Goal: Task Accomplishment & Management: Manage account settings

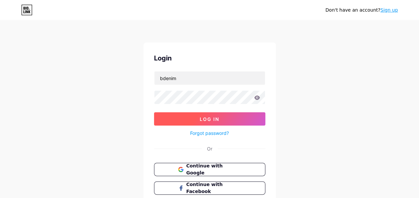
click at [221, 117] on button "Log In" at bounding box center [209, 118] width 111 height 13
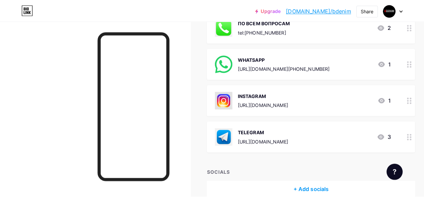
scroll to position [127, 0]
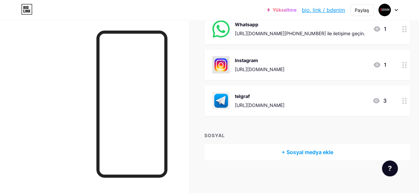
click at [324, 125] on div "+ Bağlantı EKLE + GÖM EKLE + Başlık ekle ПО ВСЕМ ВОПРОСАМ tel:+79651581162 2 Wh…" at bounding box center [308, 47] width 206 height 225
click at [304, 148] on ya-tr-span "+ Sosyal medya ekle" at bounding box center [308, 152] width 52 height 8
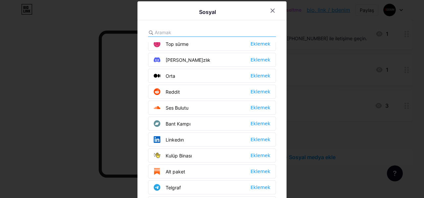
scroll to position [199, 0]
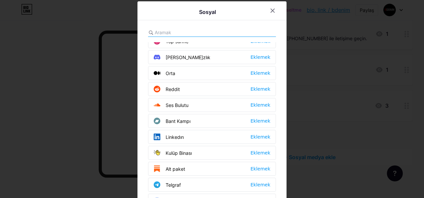
click at [183, 35] on input "text" at bounding box center [191, 32] width 73 height 7
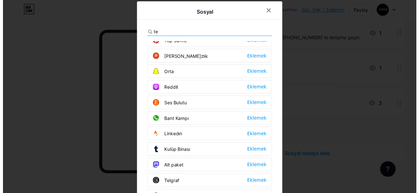
scroll to position [0, 0]
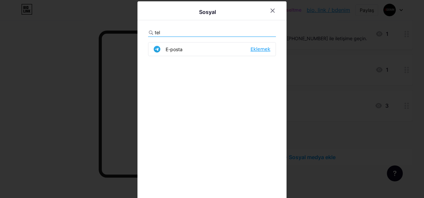
type input "tel"
click at [261, 48] on ya-tr-span "Eklemek" at bounding box center [261, 48] width 20 height 5
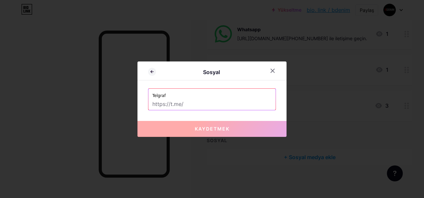
click at [188, 103] on input "text" at bounding box center [212, 103] width 119 height 11
paste input "[URL][DOMAIN_NAME]"
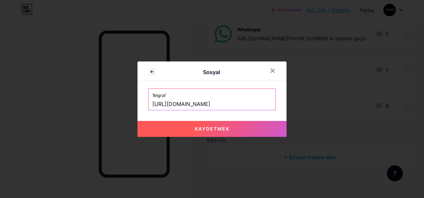
type input "[URL][DOMAIN_NAME]"
click at [215, 127] on ya-tr-span "Kaydetmek" at bounding box center [212, 129] width 35 height 6
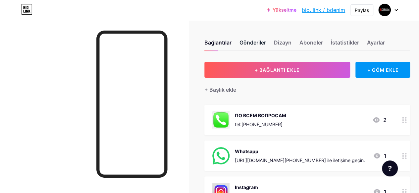
click at [251, 43] on ya-tr-span "Gönderiler" at bounding box center [253, 42] width 27 height 8
click at [232, 43] on ya-tr-span "Bağlantılar" at bounding box center [218, 42] width 27 height 7
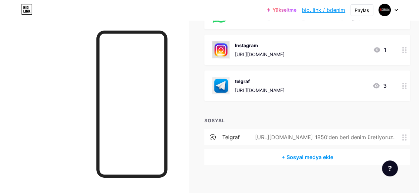
scroll to position [147, 0]
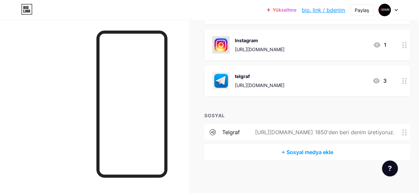
click at [285, 41] on div "Instagram" at bounding box center [260, 40] width 50 height 7
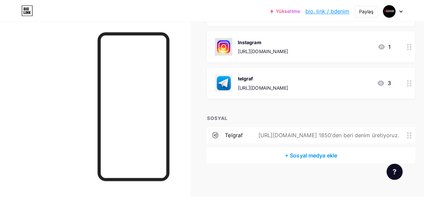
scroll to position [142, 0]
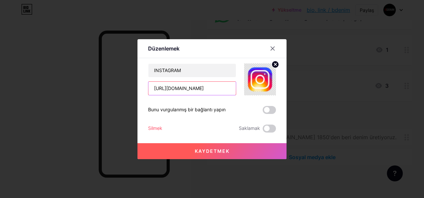
click at [190, 87] on input "[URL][DOMAIN_NAME]" at bounding box center [193, 88] width 88 height 13
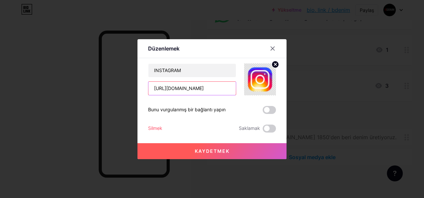
click at [190, 87] on input "[URL][DOMAIN_NAME]" at bounding box center [193, 88] width 88 height 13
click at [272, 49] on icon at bounding box center [273, 48] width 4 height 4
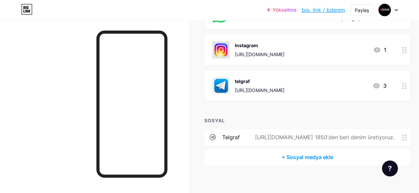
click at [283, 155] on div "+ Sosyal medya ekle" at bounding box center [308, 157] width 206 height 16
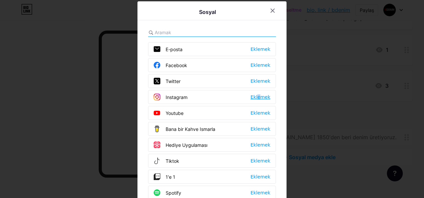
click at [255, 94] on div "Eklemek" at bounding box center [261, 97] width 20 height 7
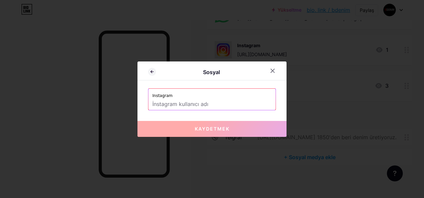
click at [208, 104] on input "text" at bounding box center [212, 103] width 119 height 11
paste input "[URL][DOMAIN_NAME]"
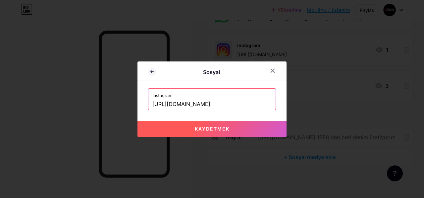
click at [212, 127] on ya-tr-span "Kaydetmek" at bounding box center [212, 129] width 35 height 6
type input "[URL][DOMAIN_NAME][DOMAIN_NAME]"
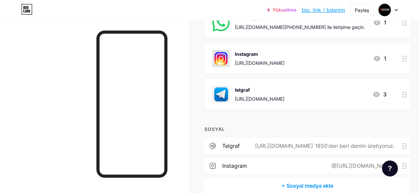
scroll to position [100, 0]
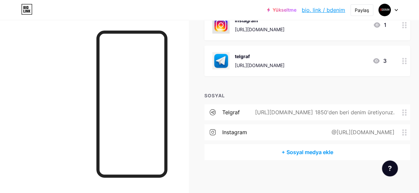
click at [316, 155] on ya-tr-span "+ Sosyal medya ekle" at bounding box center [308, 152] width 52 height 8
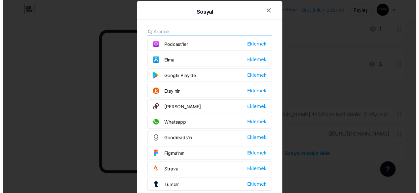
scroll to position [564, 0]
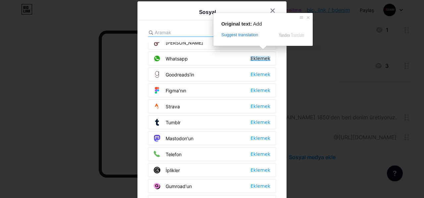
click at [257, 56] on ya-tr-span "Eklemek" at bounding box center [261, 58] width 20 height 5
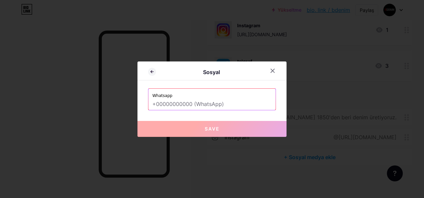
click at [196, 103] on input "text" at bounding box center [212, 103] width 119 height 11
click at [274, 71] on icon at bounding box center [272, 70] width 5 height 5
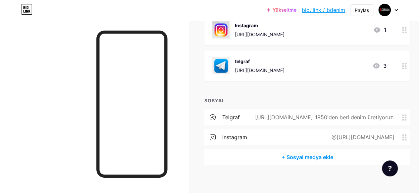
scroll to position [95, 0]
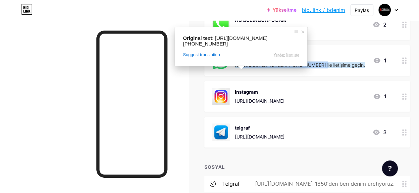
drag, startPoint x: 236, startPoint y: 65, endPoint x: 318, endPoint y: 66, distance: 82.2
click at [318, 66] on div "Whatsapp https://wa.me/+79266264495?text= ile iletişime geçin." at bounding box center [289, 60] width 153 height 17
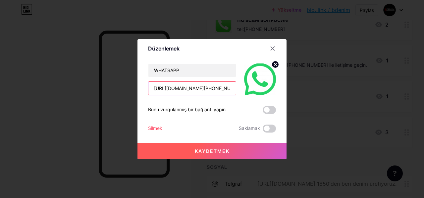
click at [197, 85] on input "[URL][DOMAIN_NAME][PHONE_NUMBER]" at bounding box center [193, 88] width 88 height 13
click at [271, 47] on icon at bounding box center [272, 48] width 5 height 5
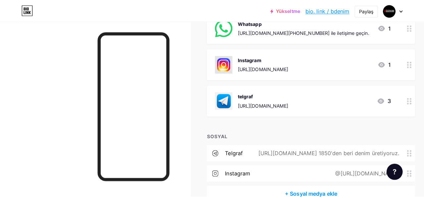
scroll to position [161, 0]
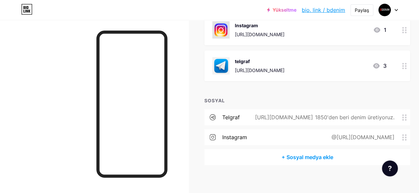
click at [310, 158] on ya-tr-span "+ Sosyal medya ekle" at bounding box center [308, 157] width 52 height 8
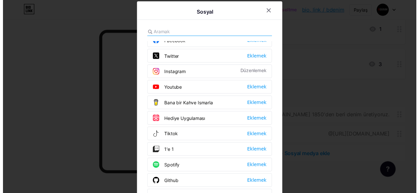
scroll to position [0, 0]
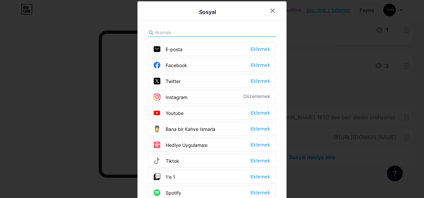
click at [186, 32] on input "text" at bounding box center [191, 32] width 73 height 7
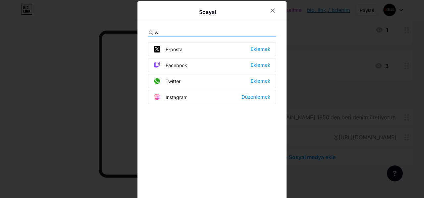
type input "w"
click at [267, 12] on div at bounding box center [273, 11] width 12 height 12
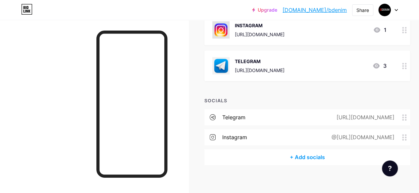
click at [309, 159] on ya-tr-span "+ Add socials" at bounding box center [307, 157] width 35 height 8
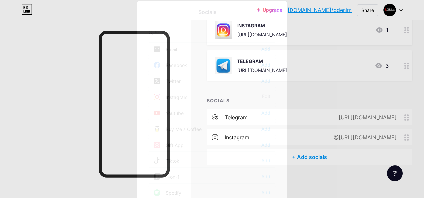
click at [182, 31] on input "text" at bounding box center [191, 32] width 73 height 7
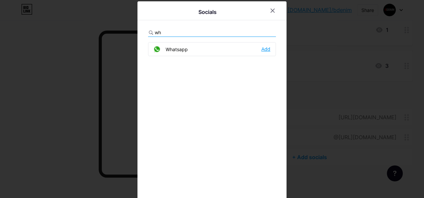
type input "wh"
click at [263, 51] on div "Add" at bounding box center [266, 49] width 9 height 7
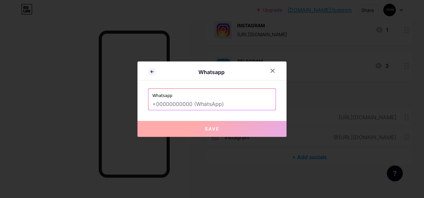
click at [196, 103] on input "text" at bounding box center [212, 103] width 119 height 11
paste input "[URL][DOMAIN_NAME][PHONE_NUMBER]"
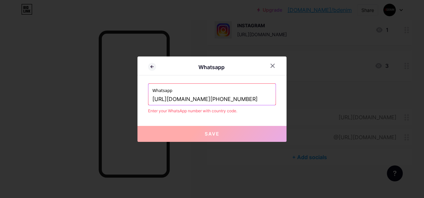
type input "[URL][DOMAIN_NAME][PHONE_NUMBER]"
click at [220, 133] on button "Save" at bounding box center [212, 134] width 149 height 16
click at [272, 66] on icon at bounding box center [272, 65] width 5 height 5
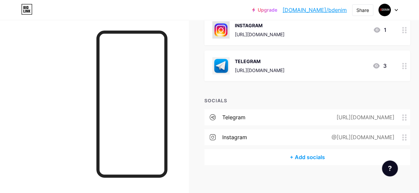
click at [304, 157] on ya-tr-span "+ Add socials" at bounding box center [307, 157] width 35 height 8
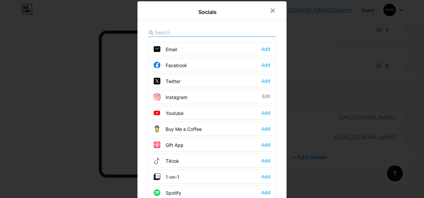
click at [200, 31] on input "text" at bounding box center [191, 32] width 73 height 7
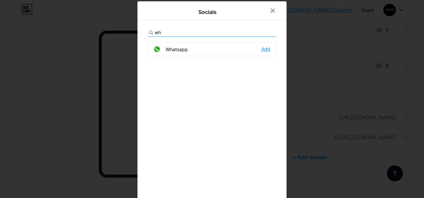
type input "wh"
click at [262, 49] on div "Add" at bounding box center [266, 49] width 9 height 7
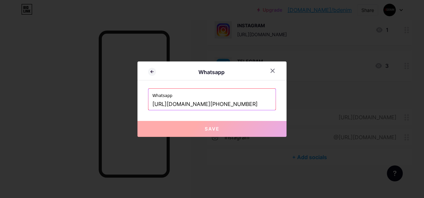
click at [254, 107] on input "[URL][DOMAIN_NAME][PHONE_NUMBER]" at bounding box center [212, 103] width 119 height 11
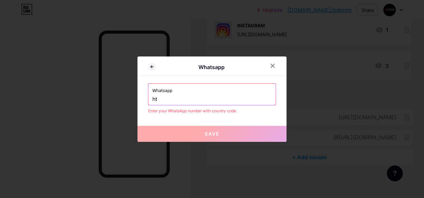
type input "h"
type input "="
type input "_"
type input "-"
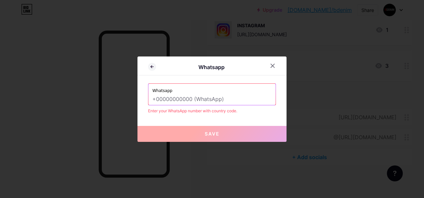
type input "?"
type input "*"
type input "-"
type input "="
type input "0"
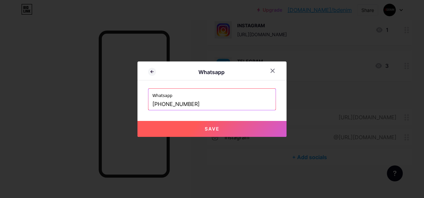
click at [221, 124] on button "Save" at bounding box center [212, 129] width 149 height 16
type input "[URL][DOMAIN_NAME][PHONE_NUMBER]"
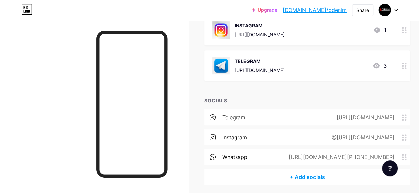
scroll to position [186, 0]
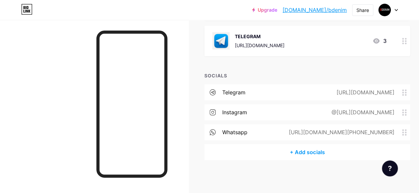
click at [304, 149] on ya-tr-span "+ Add socials" at bounding box center [307, 152] width 35 height 8
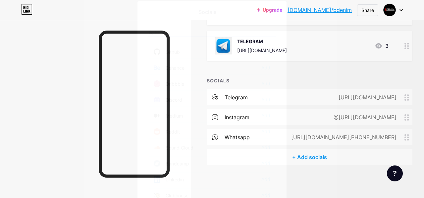
scroll to position [0, 0]
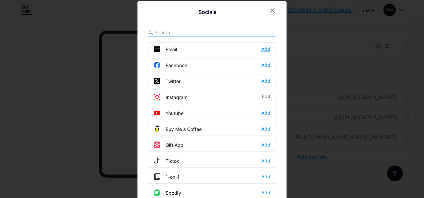
click at [262, 49] on div "Add" at bounding box center [266, 49] width 9 height 7
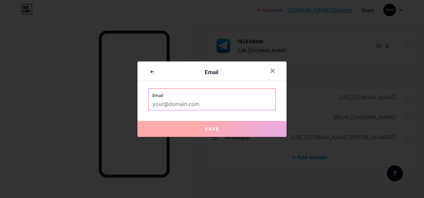
click at [204, 105] on input "text" at bounding box center [212, 103] width 119 height 11
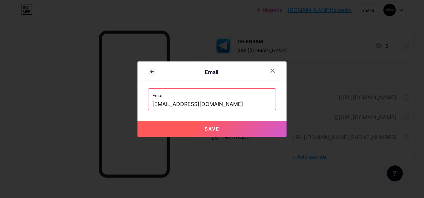
click at [216, 134] on button "Save" at bounding box center [212, 129] width 149 height 16
type input "mailto:[EMAIL_ADDRESS][DOMAIN_NAME]"
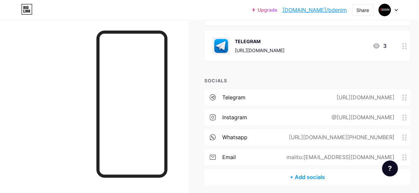
click at [307, 176] on ya-tr-span "+ Add socials" at bounding box center [307, 177] width 35 height 8
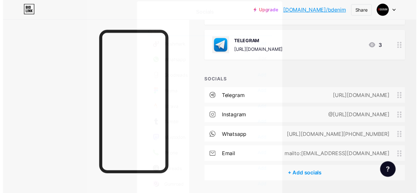
scroll to position [588, 0]
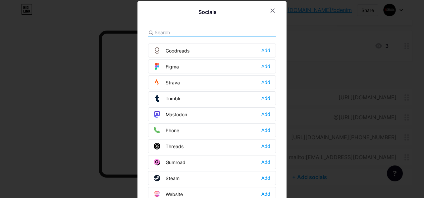
click at [269, 123] on div "Phone Add" at bounding box center [212, 130] width 128 height 14
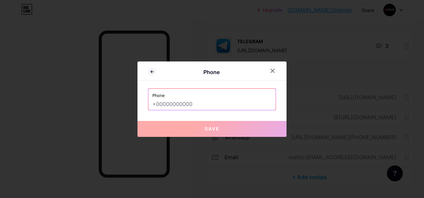
click at [208, 105] on input "text" at bounding box center [212, 103] width 119 height 11
type input "0"
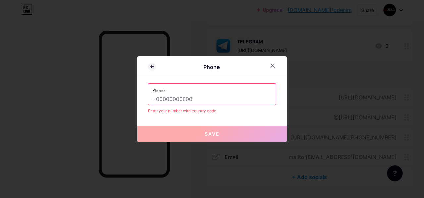
type input "_"
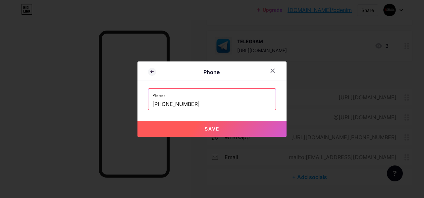
click at [217, 126] on span "Save" at bounding box center [212, 129] width 15 height 6
type input "tel:[PHONE_NUMBER]"
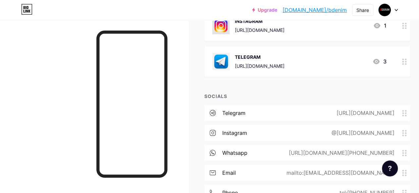
scroll to position [226, 0]
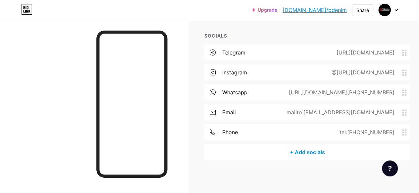
click at [312, 154] on ya-tr-span "+ Add socials" at bounding box center [307, 152] width 35 height 8
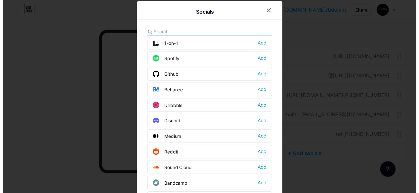
scroll to position [232, 0]
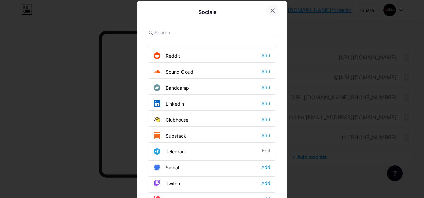
click at [272, 9] on icon at bounding box center [272, 10] width 5 height 5
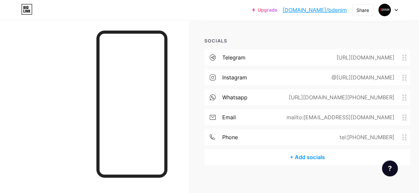
click at [409, 55] on span at bounding box center [407, 57] width 8 height 6
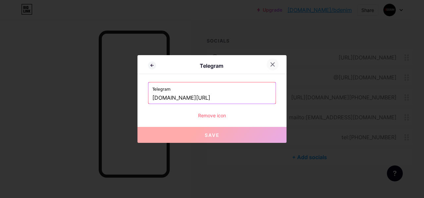
click at [273, 64] on icon at bounding box center [273, 65] width 4 height 4
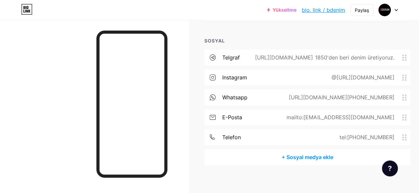
click at [321, 59] on ya-tr-span "https://t.me/bdenim1850 1850'den beri denim üretiyoruz." at bounding box center [324, 57] width 139 height 7
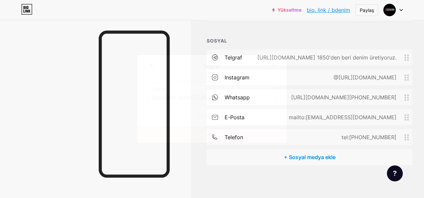
click at [274, 63] on icon at bounding box center [273, 65] width 4 height 4
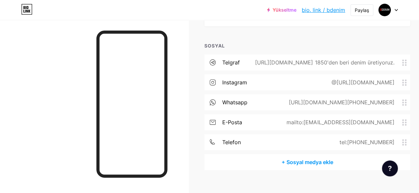
scroll to position [122, 0]
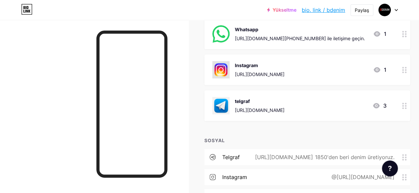
click at [407, 71] on icon at bounding box center [405, 70] width 5 height 6
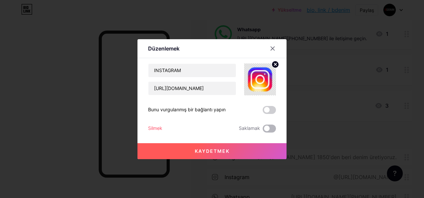
click at [265, 128] on span at bounding box center [269, 128] width 13 height 8
click at [263, 130] on input "checkbox" at bounding box center [263, 130] width 0 height 0
click at [221, 149] on ya-tr-span "Kaydetmek" at bounding box center [212, 151] width 35 height 6
click at [270, 48] on icon at bounding box center [272, 48] width 5 height 5
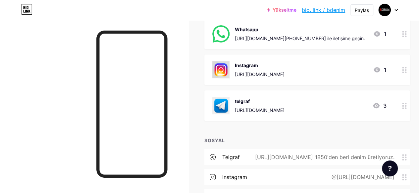
scroll to position [55, 0]
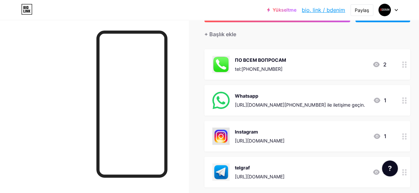
click at [405, 65] on icon at bounding box center [405, 64] width 5 height 6
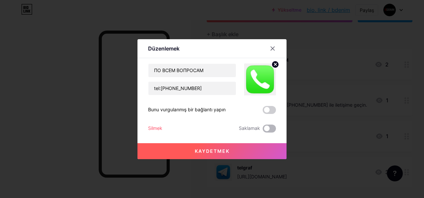
click at [269, 126] on span at bounding box center [269, 128] width 13 height 8
click at [263, 130] on input "checkbox" at bounding box center [263, 130] width 0 height 0
click at [229, 146] on button "Kaydetmek" at bounding box center [212, 151] width 149 height 16
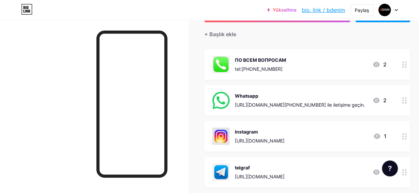
click at [406, 70] on div at bounding box center [404, 64] width 11 height 31
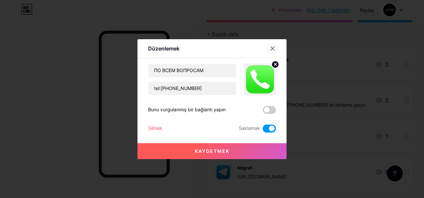
click at [272, 48] on icon at bounding box center [272, 48] width 5 height 5
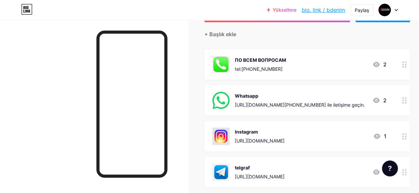
click at [406, 102] on icon at bounding box center [405, 100] width 5 height 6
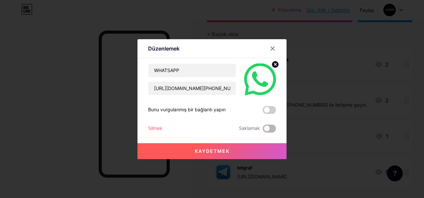
click at [268, 130] on span at bounding box center [269, 128] width 13 height 8
click at [263, 130] on input "checkbox" at bounding box center [263, 130] width 0 height 0
click at [229, 147] on button "Kaydetmek" at bounding box center [212, 151] width 149 height 16
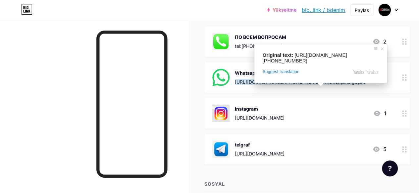
scroll to position [89, 0]
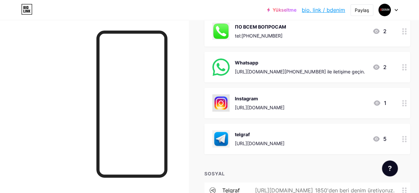
click at [406, 104] on icon at bounding box center [405, 103] width 5 height 6
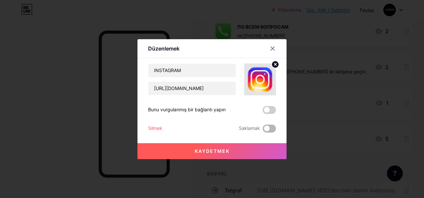
click at [271, 129] on span at bounding box center [269, 128] width 13 height 8
click at [263, 130] on input "checkbox" at bounding box center [263, 130] width 0 height 0
click at [233, 147] on button "Kaydetmek" at bounding box center [212, 151] width 149 height 16
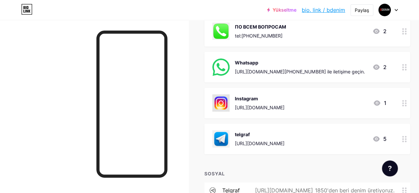
click at [404, 137] on div at bounding box center [404, 138] width 11 height 31
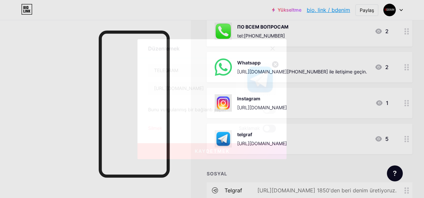
click at [267, 127] on span at bounding box center [269, 128] width 13 height 8
click at [263, 130] on input "checkbox" at bounding box center [263, 130] width 0 height 0
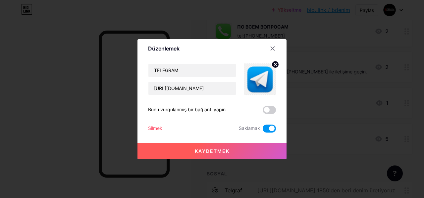
click at [226, 148] on ya-tr-span "Kaydetmek" at bounding box center [212, 151] width 35 height 6
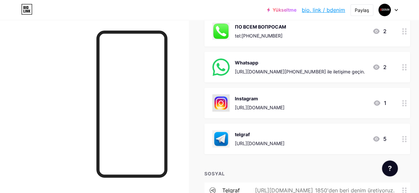
click at [202, 44] on div "Bağlantılar Gönderiler Dizayn Aboneler İstatistikler Ayarlar + Bağlantı EKLE + …" at bounding box center [219, 130] width 438 height 399
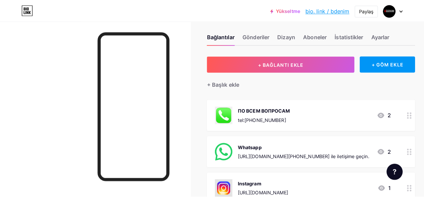
scroll to position [0, 0]
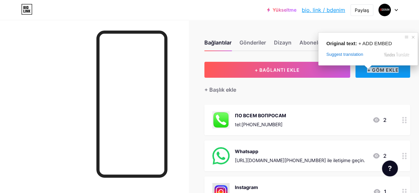
click at [407, 75] on div "+ GÖM EKLE" at bounding box center [383, 70] width 55 height 16
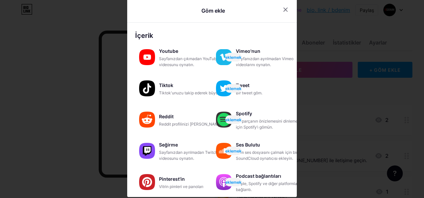
click at [343, 120] on div at bounding box center [212, 96] width 424 height 198
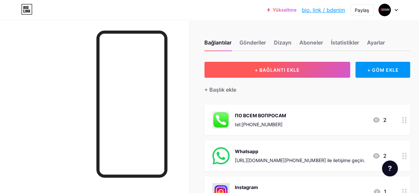
click at [303, 69] on button "+ Bağlantı EKLE" at bounding box center [278, 70] width 146 height 16
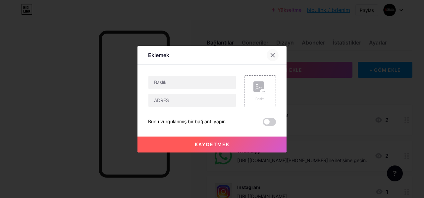
click at [272, 53] on icon at bounding box center [273, 55] width 4 height 4
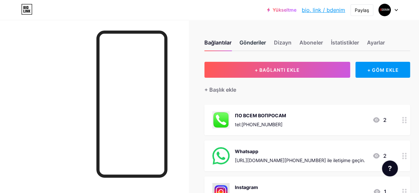
click at [252, 47] on div "Gönderiler" at bounding box center [253, 44] width 27 height 12
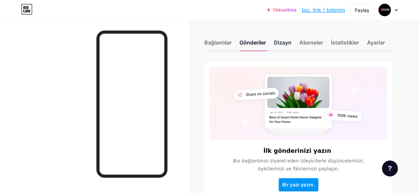
click at [283, 43] on ya-tr-span "Dizayn" at bounding box center [283, 42] width 18 height 7
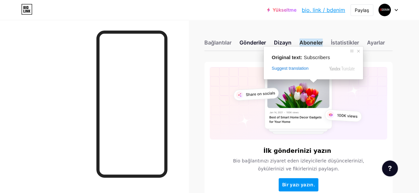
click at [316, 44] on ya-tr-span "Aboneler" at bounding box center [311, 42] width 23 height 8
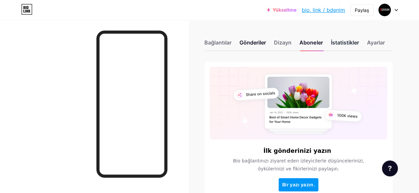
click at [359, 42] on ya-tr-span "İstatistikler" at bounding box center [345, 42] width 28 height 7
click at [379, 42] on ya-tr-span "Ayarlar" at bounding box center [376, 42] width 18 height 7
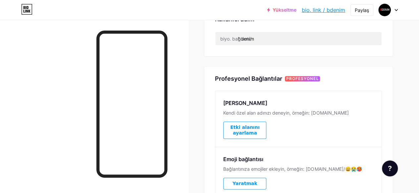
scroll to position [298, 0]
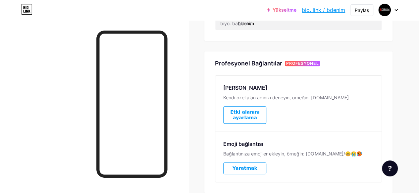
click at [261, 118] on ya-tr-span "Etki alanını ayarlama" at bounding box center [245, 114] width 42 height 11
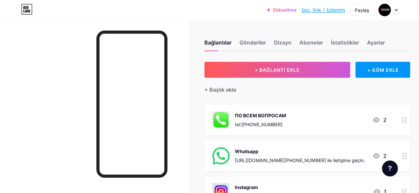
click at [394, 12] on div at bounding box center [388, 10] width 19 height 12
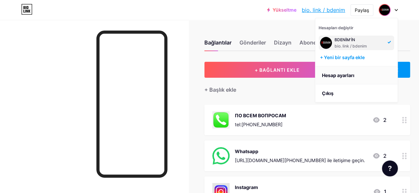
click at [338, 75] on ya-tr-span "Hesap ayarları" at bounding box center [338, 75] width 32 height 6
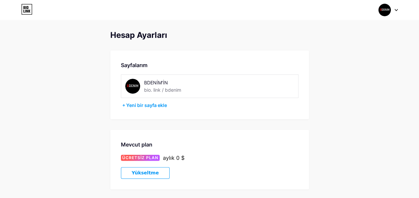
click at [393, 7] on div at bounding box center [388, 10] width 19 height 12
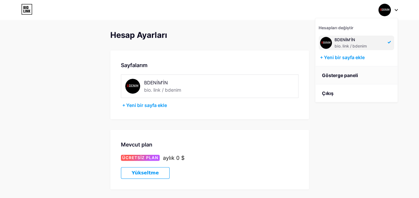
click at [348, 76] on ya-tr-span "Gösterge paneli" at bounding box center [340, 75] width 36 height 6
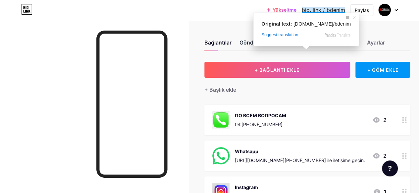
click at [251, 42] on ya-tr-span "Gönderiler" at bounding box center [253, 42] width 27 height 8
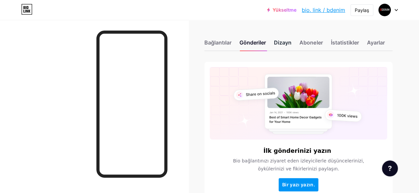
click at [281, 43] on ya-tr-span "Dizayn" at bounding box center [283, 42] width 18 height 7
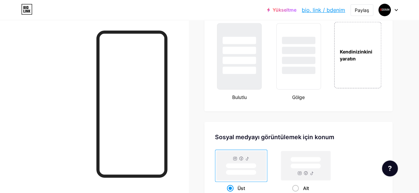
scroll to position [796, 0]
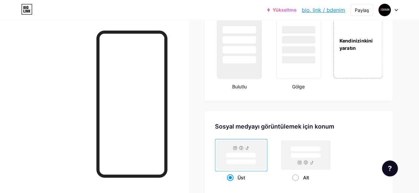
click at [372, 46] on div "Kendinizinkini yaratın" at bounding box center [358, 44] width 48 height 14
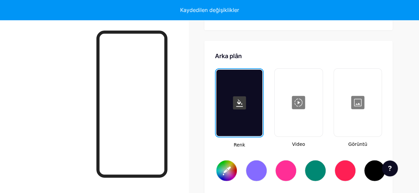
scroll to position [880, 0]
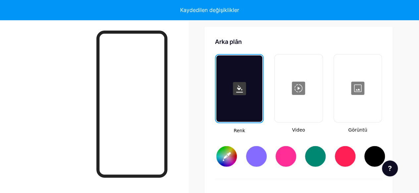
type input "#ffffff"
type input "#000000"
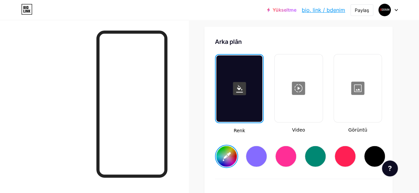
click at [365, 91] on div at bounding box center [358, 88] width 47 height 66
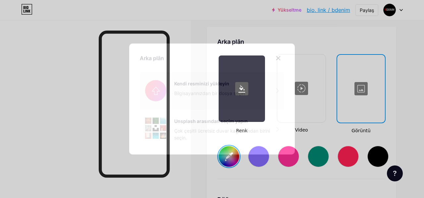
click at [206, 96] on input "file" at bounding box center [212, 90] width 145 height 37
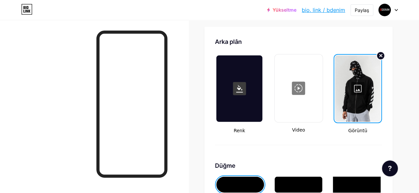
click at [383, 54] on icon at bounding box center [381, 55] width 3 height 3
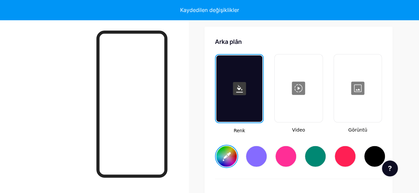
type input "#ffffff"
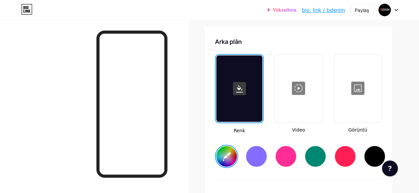
click at [358, 89] on div at bounding box center [358, 88] width 47 height 66
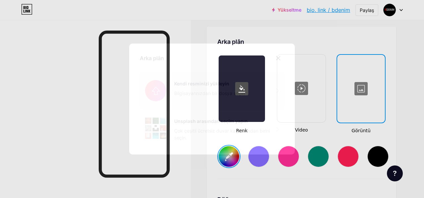
click at [223, 86] on input "file" at bounding box center [212, 90] width 145 height 37
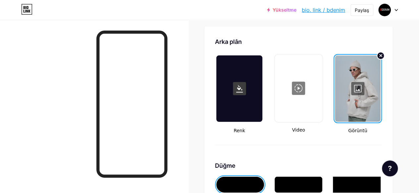
click at [240, 111] on div at bounding box center [240, 88] width 46 height 66
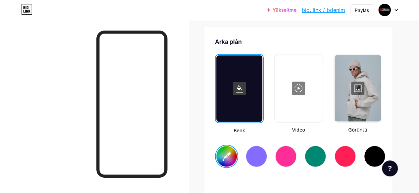
click at [263, 159] on div at bounding box center [256, 156] width 21 height 21
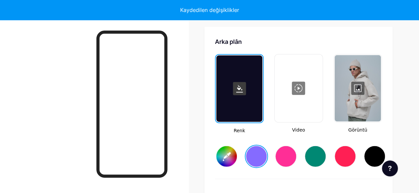
type input "#856bff"
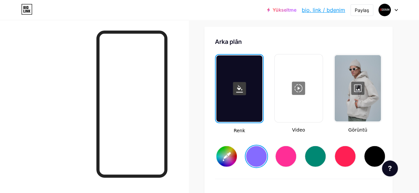
click at [359, 98] on div at bounding box center [358, 88] width 47 height 66
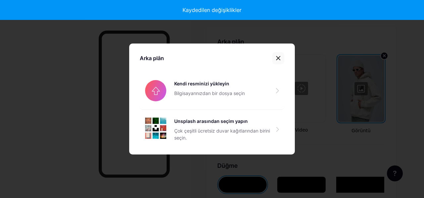
click at [280, 57] on icon at bounding box center [278, 57] width 5 height 5
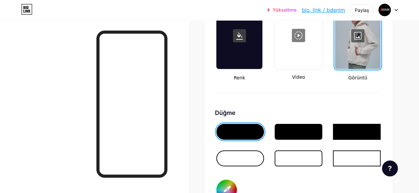
scroll to position [947, 0]
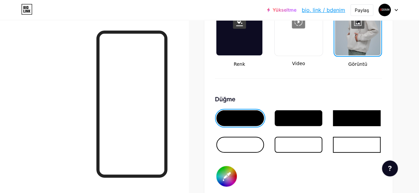
click at [294, 115] on div at bounding box center [299, 118] width 48 height 16
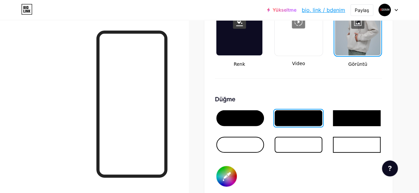
click at [342, 120] on div at bounding box center [357, 118] width 48 height 16
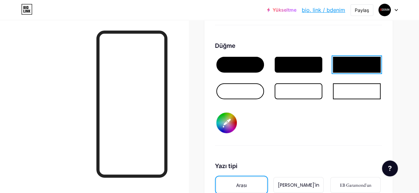
scroll to position [1013, 0]
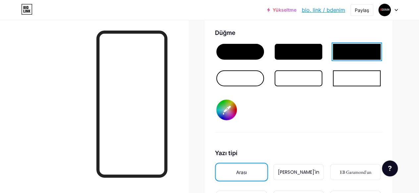
click at [296, 80] on div at bounding box center [299, 78] width 48 height 16
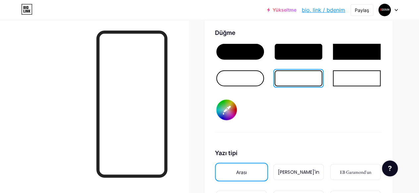
click at [251, 79] on div at bounding box center [241, 78] width 48 height 16
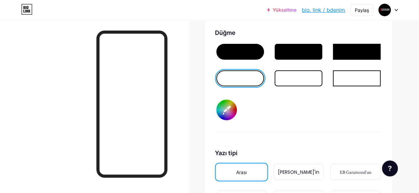
click at [229, 109] on input "#000000" at bounding box center [227, 109] width 21 height 21
type input "#0d7819"
click at [306, 114] on div "Düğme #0d7819" at bounding box center [298, 80] width 167 height 104
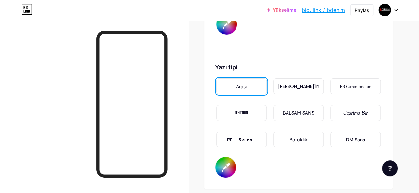
scroll to position [1112, 0]
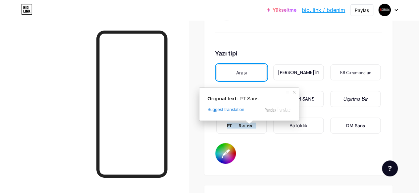
click at [247, 123] on span at bounding box center [249, 122] width 9 height 4
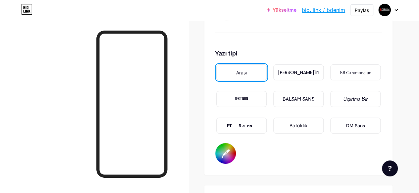
click at [264, 126] on div "PT Sans" at bounding box center [242, 125] width 50 height 16
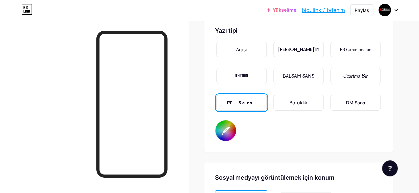
scroll to position [1146, 0]
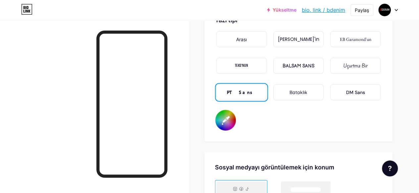
click at [233, 123] on input "#000000" at bounding box center [226, 120] width 21 height 21
click at [229, 121] on input "#000000" at bounding box center [226, 120] width 21 height 21
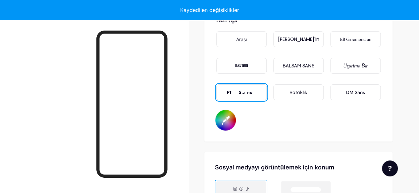
scroll to position [1179, 0]
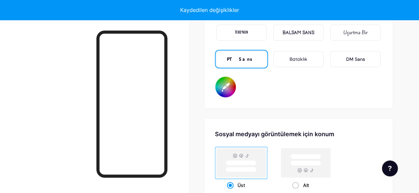
click at [227, 88] on input "#e5ad34" at bounding box center [226, 87] width 21 height 21
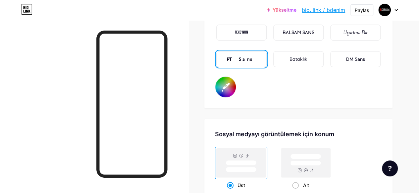
type input "#ffffff"
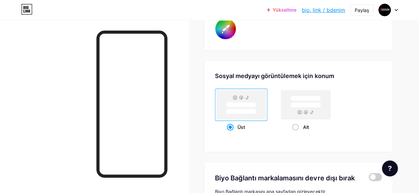
scroll to position [1278, 0]
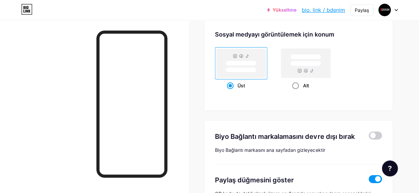
click at [299, 87] on span at bounding box center [295, 85] width 7 height 7
click at [297, 92] on input "Alt" at bounding box center [294, 94] width 4 height 4
radio input "true"
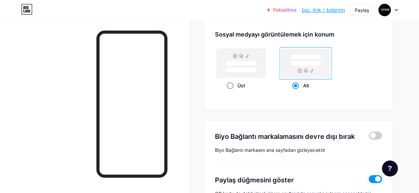
click at [232, 86] on span at bounding box center [230, 85] width 7 height 7
click at [231, 92] on input "Üst" at bounding box center [229, 94] width 4 height 4
radio input "true"
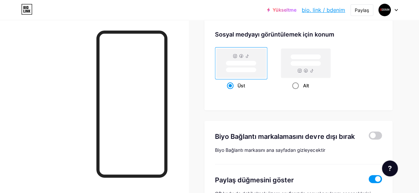
click at [298, 85] on span at bounding box center [295, 85] width 7 height 7
click at [297, 92] on input "Alt" at bounding box center [294, 94] width 4 height 4
radio input "true"
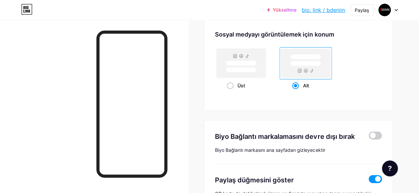
scroll to position [1311, 0]
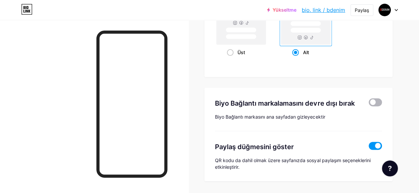
click at [377, 103] on span at bounding box center [375, 102] width 13 height 8
click at [369, 104] on input "checkbox" at bounding box center [369, 104] width 0 height 0
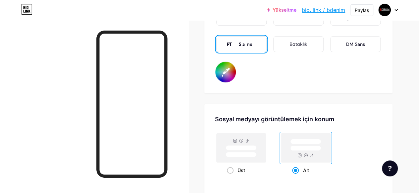
scroll to position [1227, 0]
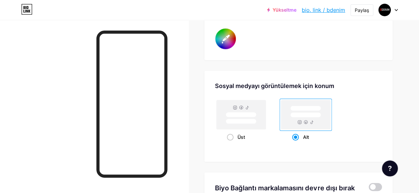
click at [305, 111] on rect at bounding box center [305, 114] width 49 height 29
click at [297, 143] on input "Alt" at bounding box center [294, 145] width 4 height 4
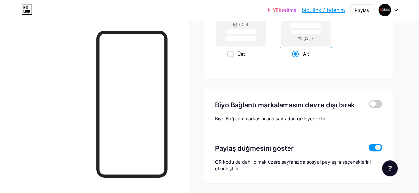
scroll to position [1299, 0]
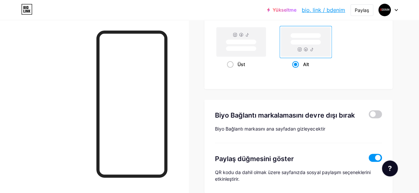
click at [310, 38] on rect at bounding box center [305, 41] width 49 height 29
click at [297, 70] on input "Alt" at bounding box center [294, 72] width 4 height 4
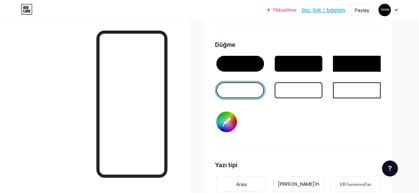
scroll to position [1134, 0]
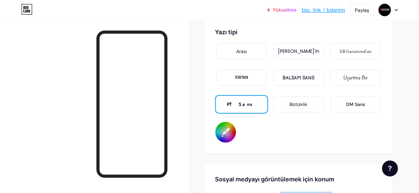
click at [232, 132] on input "#ffffff" at bounding box center [226, 132] width 21 height 21
type input "#000000"
type input "#0a0000"
click at [283, 135] on div "Yazı tipi Arası Poppins'in EB Garamond'un TEKO'NUN BALSAM SANS Uçurtma Bir PT S…" at bounding box center [298, 85] width 167 height 115
click at [233, 128] on input "#0a0000" at bounding box center [226, 132] width 21 height 21
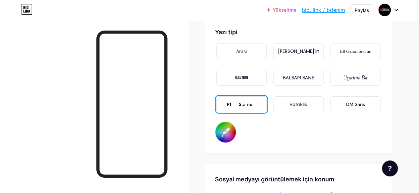
type input "#000000"
type input "#fcfcfc"
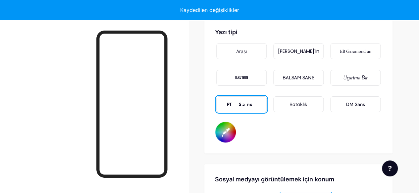
type input "#000000"
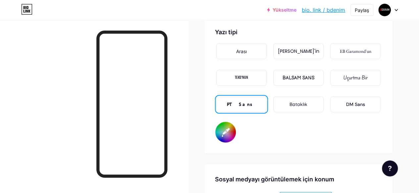
type input "#fcfcfc"
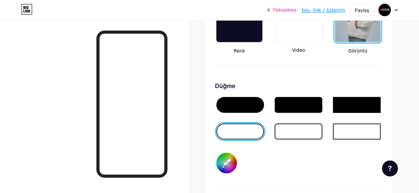
scroll to position [902, 0]
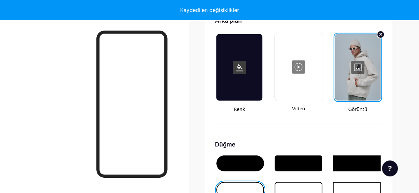
click at [361, 64] on div at bounding box center [358, 67] width 46 height 66
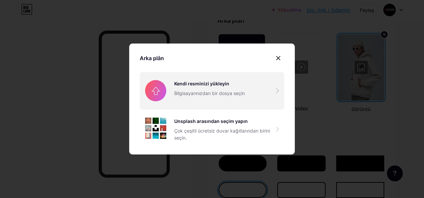
click at [222, 85] on input "file" at bounding box center [212, 90] width 145 height 37
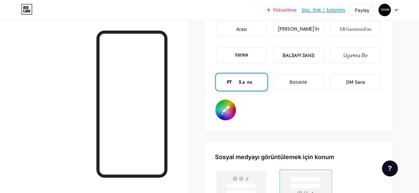
scroll to position [1167, 0]
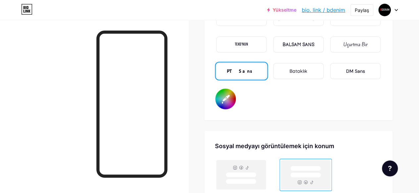
click at [222, 101] on input "#fcfcfc" at bounding box center [226, 99] width 21 height 21
click at [228, 99] on input "#fcfcfc" at bounding box center [226, 99] width 21 height 21
type input "#000000"
type input "#f9f6f6"
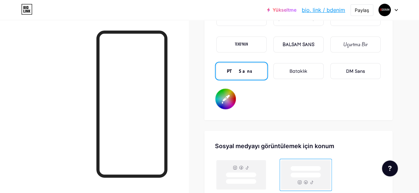
type input "#000000"
type input "#fbf9f9"
type input "#000000"
type input "#faf9f9"
type input "#000000"
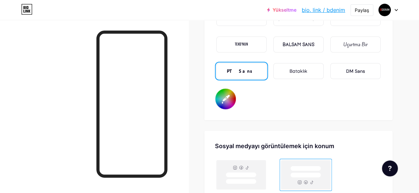
type input "#fafafa"
type input "#000000"
type input "#ffffff"
type input "#000000"
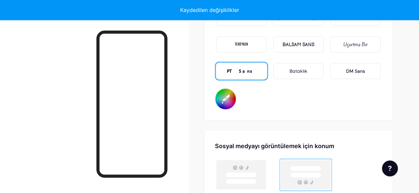
type input "#ffffff"
drag, startPoint x: 345, startPoint y: 102, endPoint x: 341, endPoint y: 104, distance: 4.2
click at [345, 102] on div "Yazı tipi Arası Poppins'in EB Garamond'un TEKO'NUN BALSAM SANS Uçurtma Bir PT S…" at bounding box center [298, 51] width 167 height 115
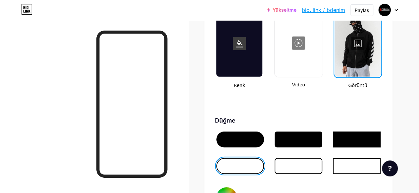
scroll to position [902, 0]
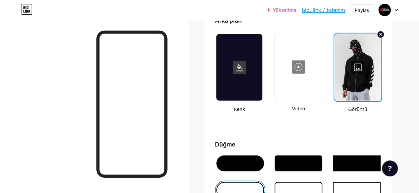
drag, startPoint x: 357, startPoint y: 77, endPoint x: 375, endPoint y: 77, distance: 17.6
click at [375, 77] on div at bounding box center [358, 67] width 46 height 66
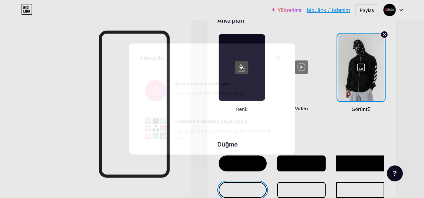
click at [276, 58] on icon at bounding box center [278, 57] width 5 height 5
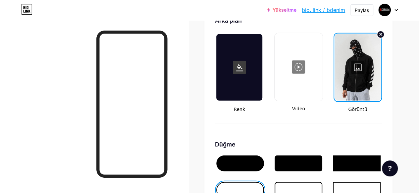
click at [365, 66] on div at bounding box center [358, 67] width 46 height 66
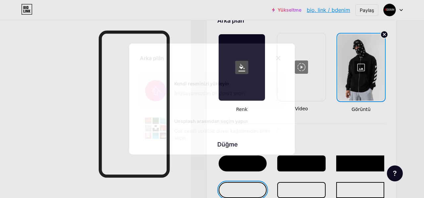
click at [243, 86] on input "file" at bounding box center [212, 90] width 145 height 37
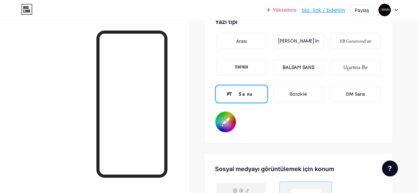
scroll to position [1134, 0]
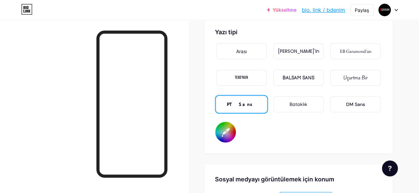
click at [324, 78] on div "BALSAM SANS" at bounding box center [299, 78] width 50 height 16
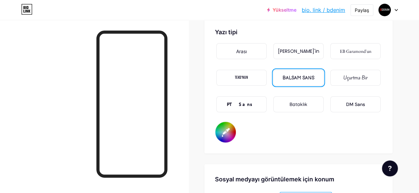
click at [319, 107] on div "Bataklık" at bounding box center [299, 104] width 50 height 16
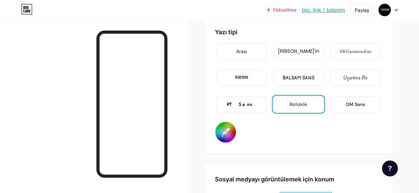
click at [371, 105] on div "DM Sans" at bounding box center [356, 104] width 50 height 16
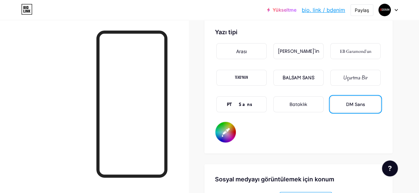
click at [262, 103] on div "PT Sans" at bounding box center [242, 104] width 50 height 16
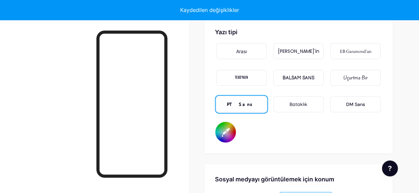
type input "#000000"
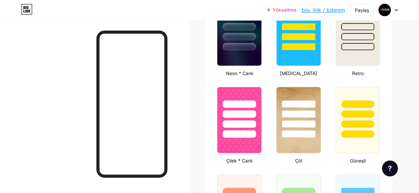
scroll to position [470, 0]
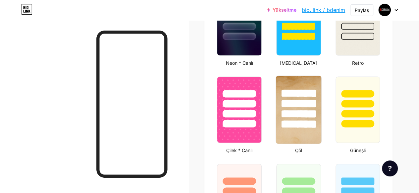
click at [307, 131] on img at bounding box center [298, 110] width 45 height 68
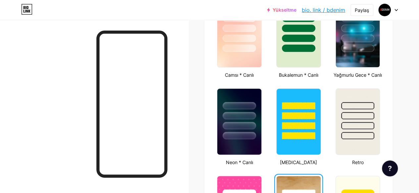
scroll to position [371, 0]
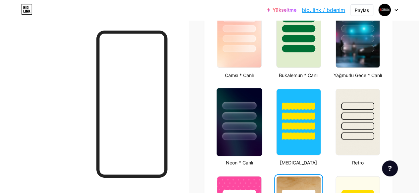
click at [242, 142] on img at bounding box center [239, 122] width 45 height 68
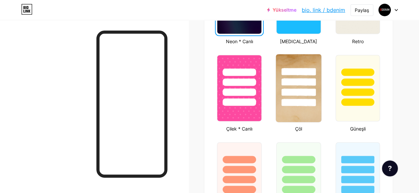
scroll to position [531, 0]
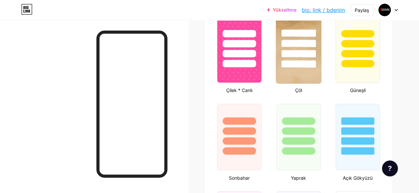
click at [296, 76] on img at bounding box center [298, 50] width 45 height 68
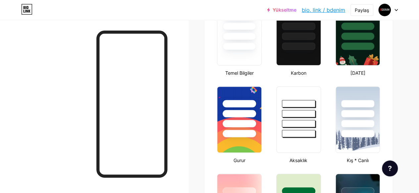
scroll to position [0, 0]
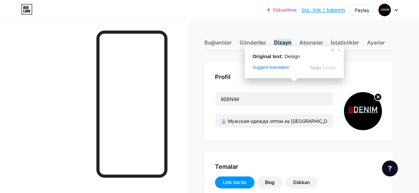
click at [285, 44] on ya-tr-span "Dizayn" at bounding box center [283, 42] width 18 height 7
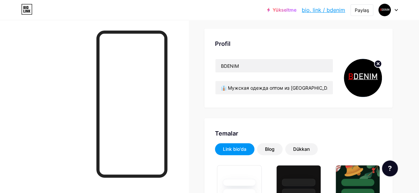
scroll to position [33, 0]
click at [273, 147] on ya-tr-span "Blog" at bounding box center [270, 149] width 10 height 6
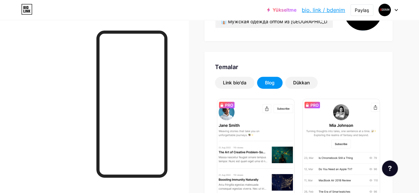
scroll to position [133, 0]
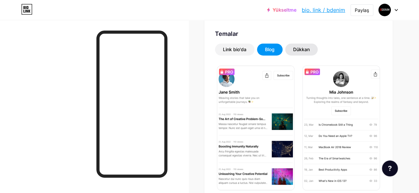
click at [305, 48] on ya-tr-span "Dükkan" at bounding box center [301, 49] width 17 height 6
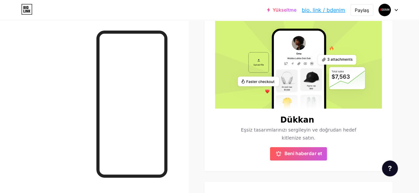
scroll to position [186, 0]
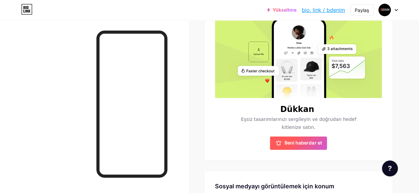
click at [288, 140] on ya-tr-span "Beni haberdar et" at bounding box center [303, 143] width 37 height 6
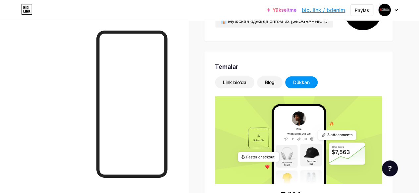
scroll to position [86, 0]
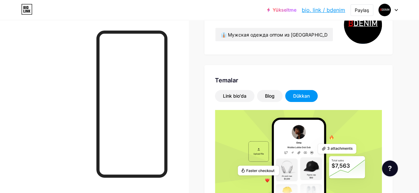
click at [299, 94] on ya-tr-span "Dükkan" at bounding box center [301, 96] width 17 height 6
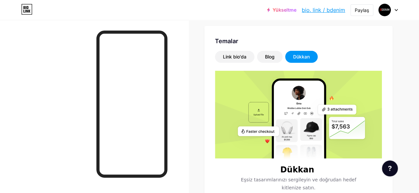
scroll to position [119, 0]
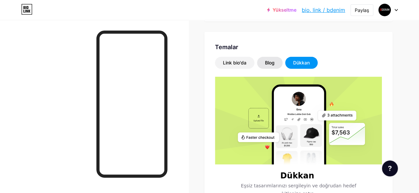
click at [279, 64] on div "Blog" at bounding box center [270, 63] width 26 height 12
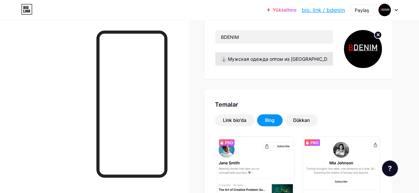
scroll to position [5, 0]
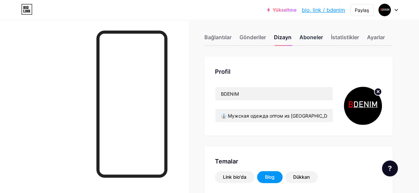
click at [317, 39] on ya-tr-span "Aboneler" at bounding box center [311, 37] width 23 height 8
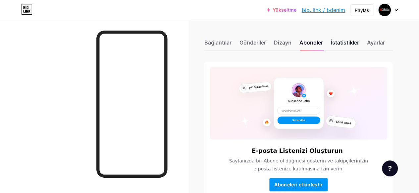
click at [346, 43] on ya-tr-span "İstatistikler" at bounding box center [345, 42] width 28 height 7
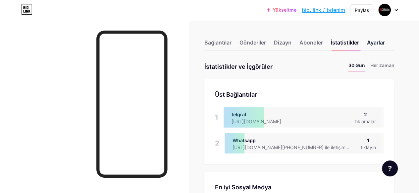
click at [372, 46] on div "Ayarlar" at bounding box center [376, 44] width 18 height 12
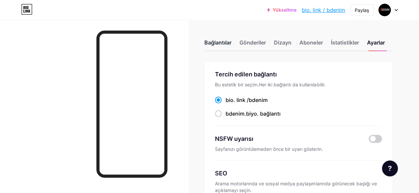
click at [223, 43] on ya-tr-span "Bağlantılar" at bounding box center [218, 42] width 27 height 7
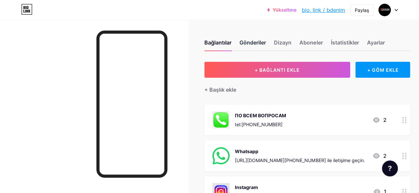
click at [250, 43] on ya-tr-span "Gönderiler" at bounding box center [253, 42] width 27 height 8
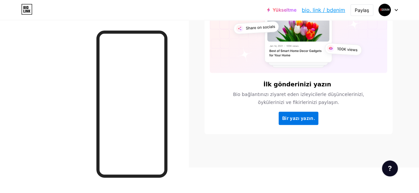
scroll to position [41, 0]
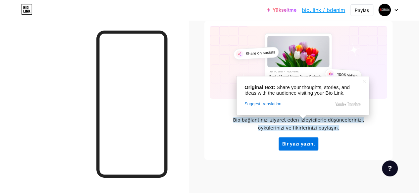
click at [313, 142] on ya-tr-span "Bir yazı yazın." at bounding box center [298, 144] width 33 height 6
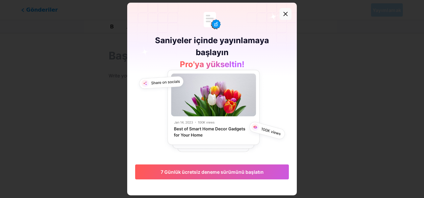
click at [285, 13] on icon at bounding box center [286, 14] width 4 height 4
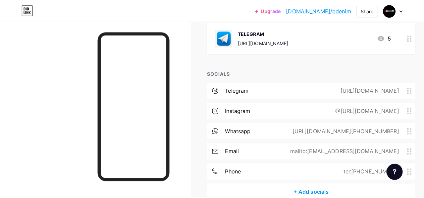
scroll to position [199, 0]
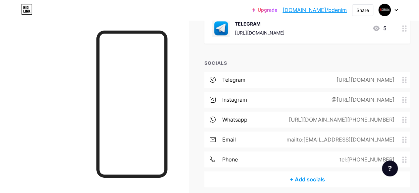
click at [389, 97] on div "@[URL][DOMAIN_NAME]" at bounding box center [362, 99] width 82 height 8
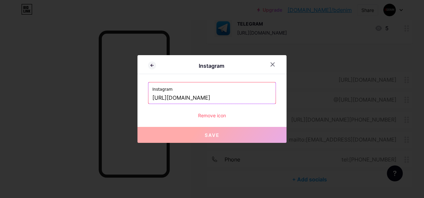
click at [227, 98] on input "[URL][DOMAIN_NAME]" at bounding box center [212, 97] width 119 height 11
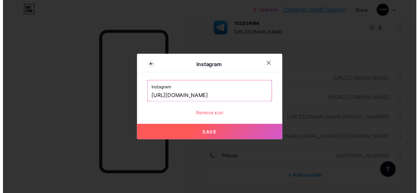
scroll to position [0, 0]
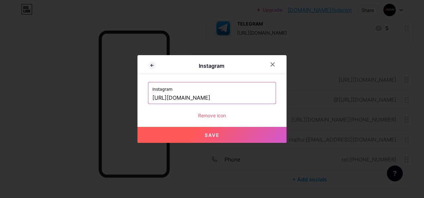
click at [226, 134] on button "Save" at bounding box center [212, 135] width 149 height 16
type input "[URL][DOMAIN_NAME][DOMAIN_NAME]"
